Goal: Information Seeking & Learning: Find specific fact

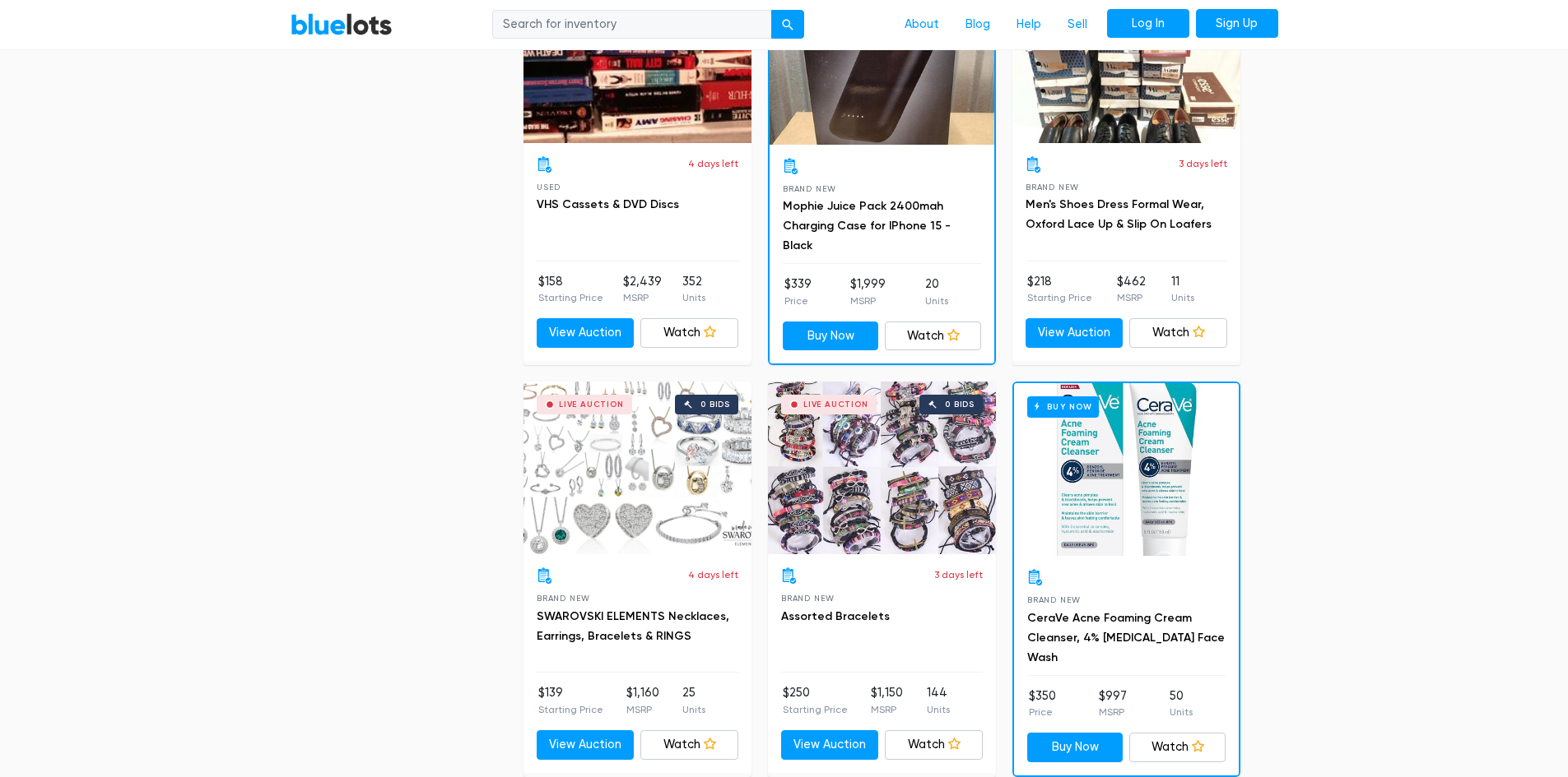
scroll to position [1398, 0]
click at [590, 18] on input "search" at bounding box center [632, 25] width 280 height 30
type input "godefroy"
click at [772, 10] on button "submit" at bounding box center [788, 25] width 33 height 30
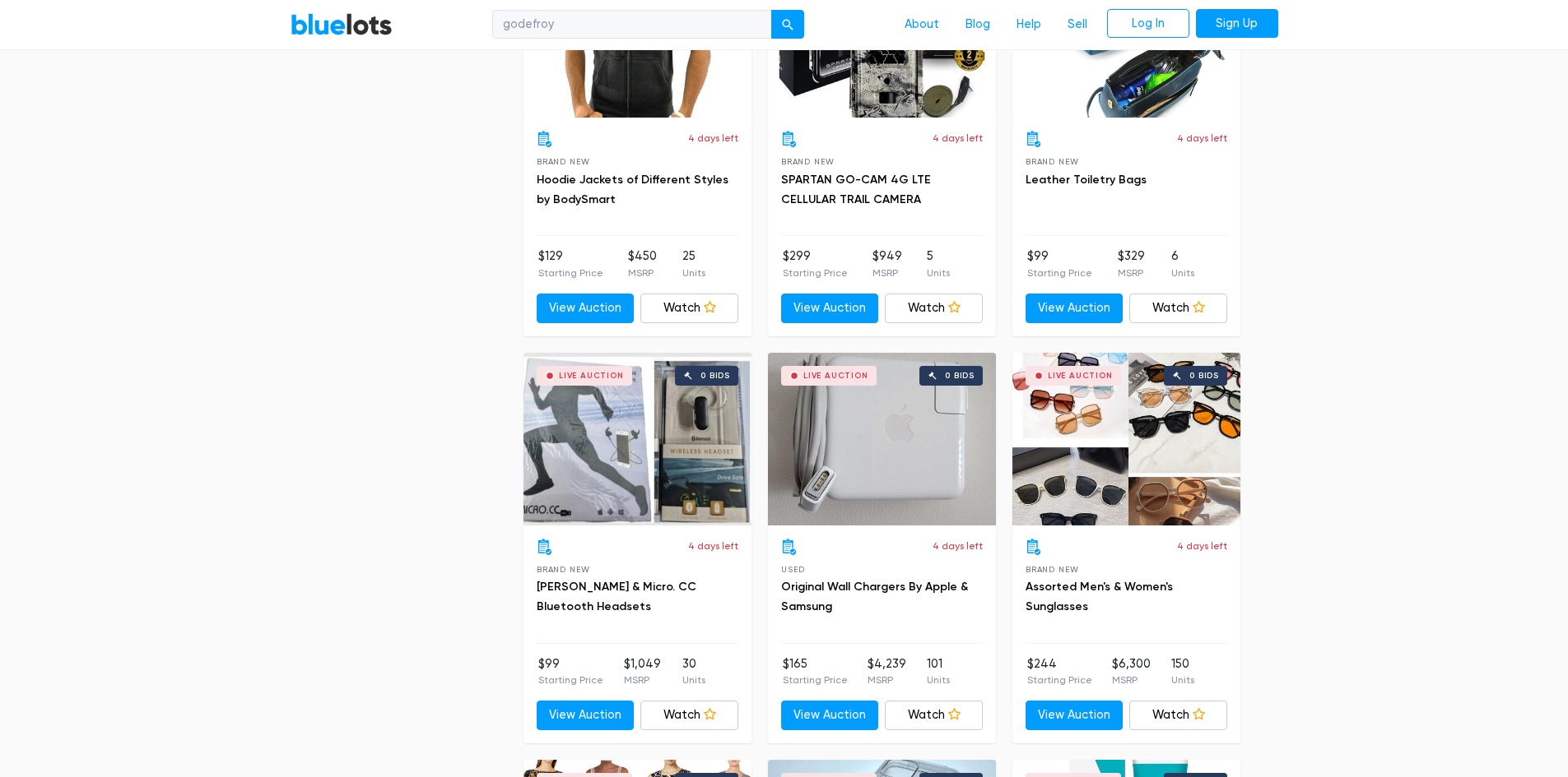
scroll to position [6005, 0]
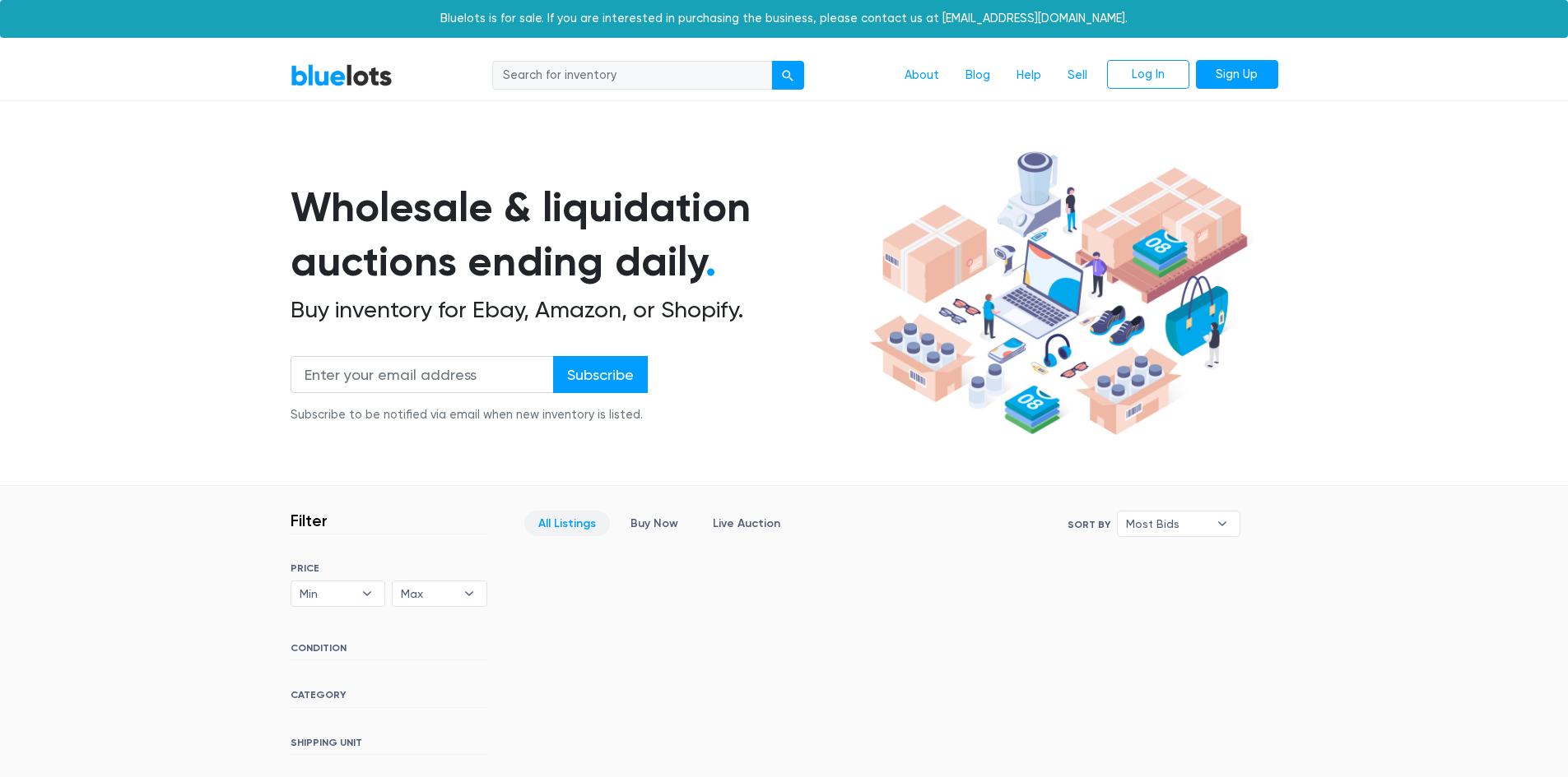
click at [579, 74] on input "search" at bounding box center [632, 76] width 280 height 30
type input "cosmetics"
click at [772, 61] on button "submit" at bounding box center [788, 76] width 33 height 30
